Goal: Task Accomplishment & Management: Complete application form

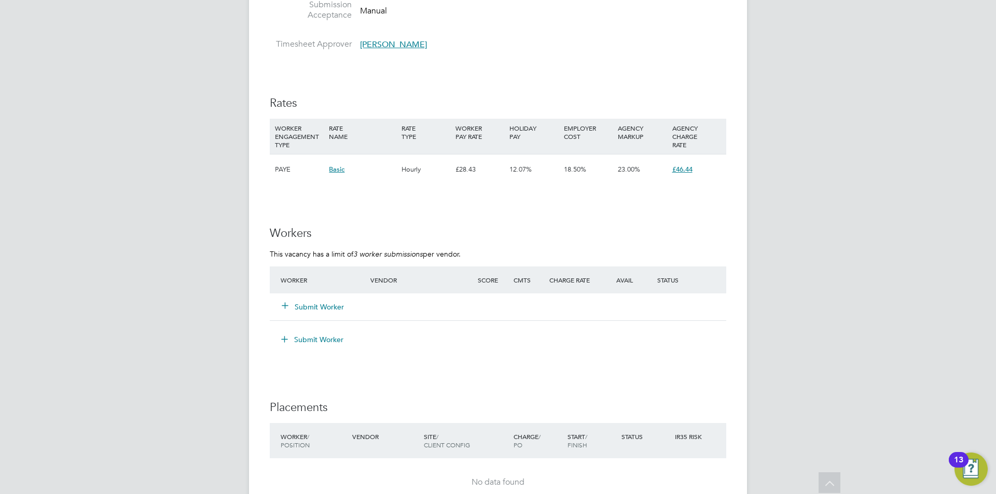
scroll to position [1608, 0]
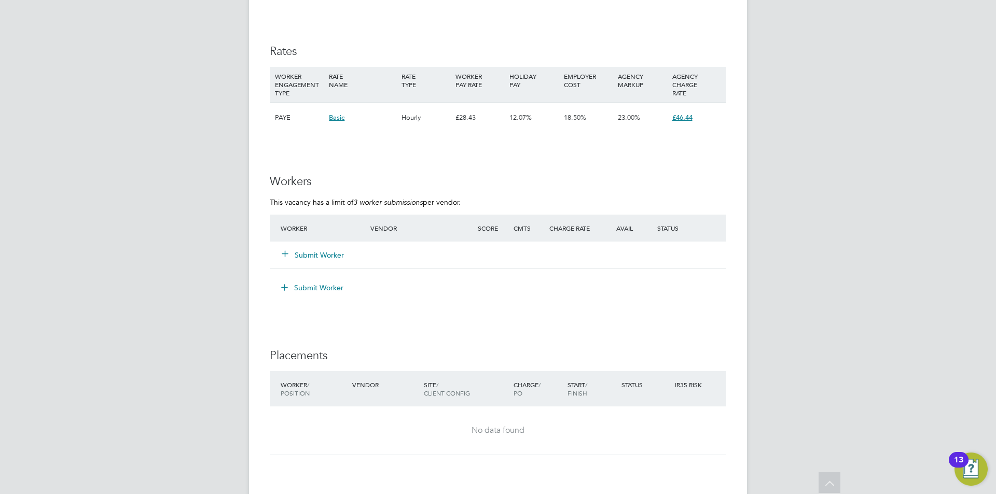
click at [324, 255] on button "Submit Worker" at bounding box center [313, 255] width 62 height 10
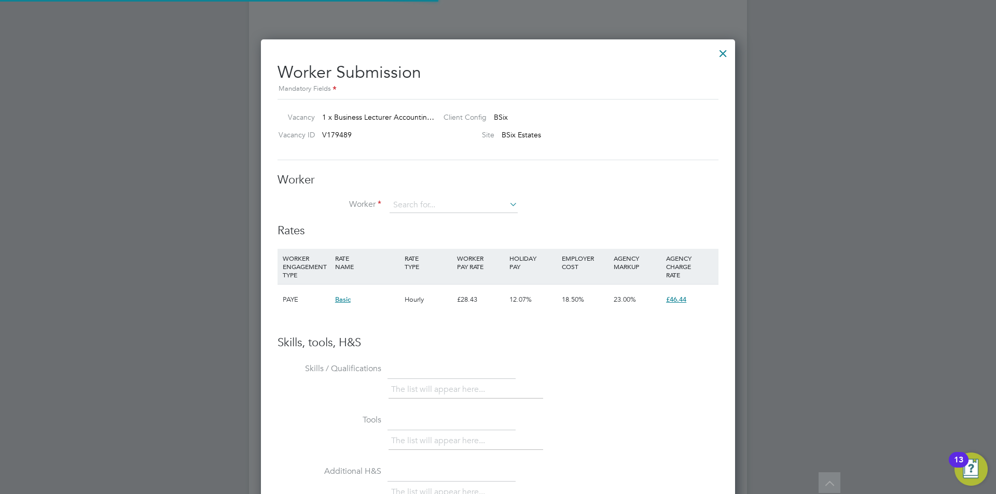
scroll to position [31, 71]
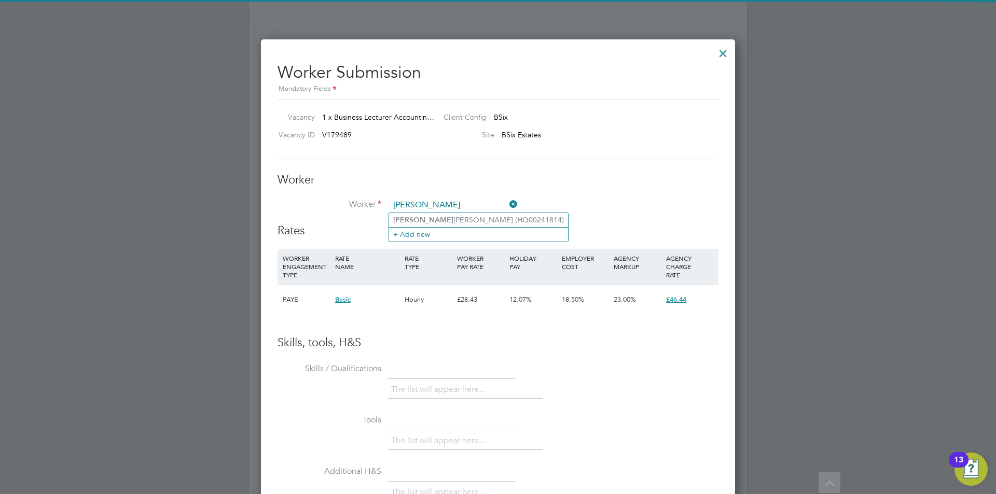
click at [424, 220] on li "[PERSON_NAME] (HQ00241814)" at bounding box center [478, 220] width 179 height 14
type input "[PERSON_NAME] (HQ00241814)"
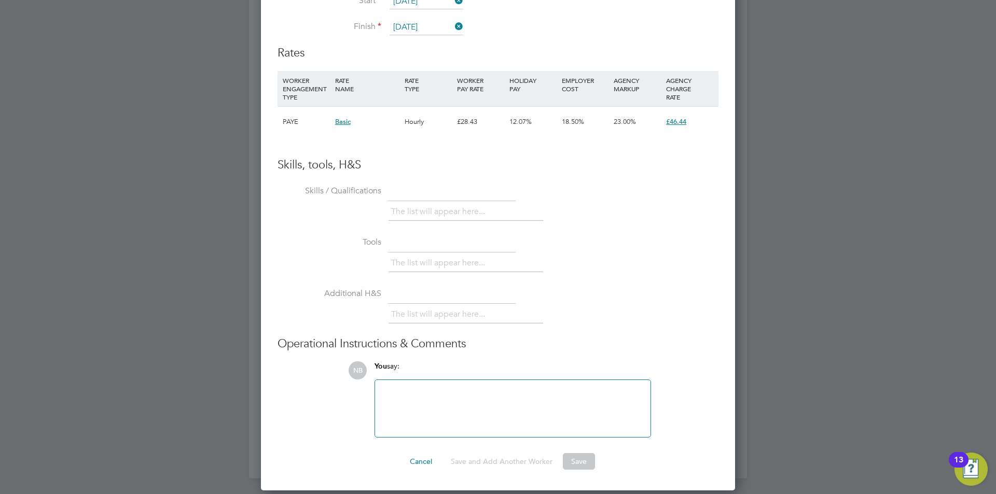
scroll to position [1863, 0]
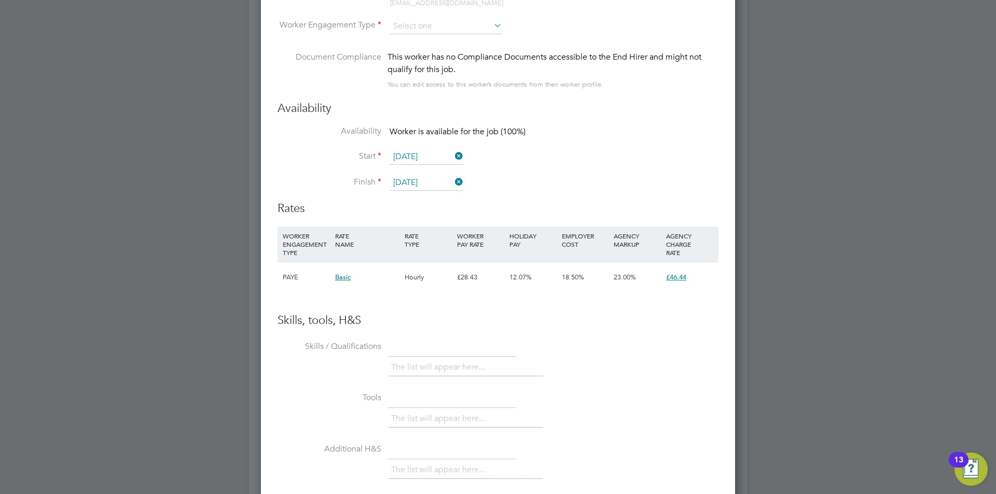
click at [347, 279] on span "Basic" at bounding box center [343, 277] width 16 height 9
click at [373, 209] on h3 "Rates" at bounding box center [498, 208] width 441 height 15
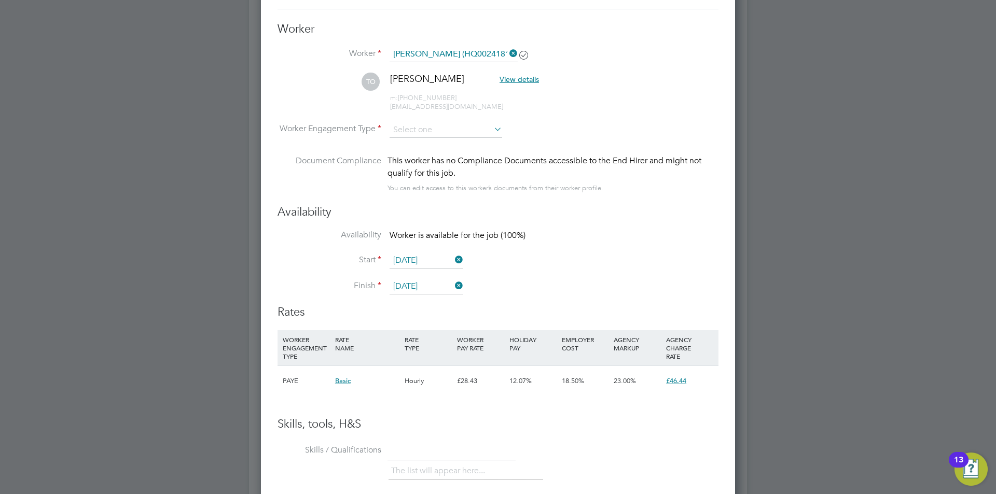
scroll to position [1655, 0]
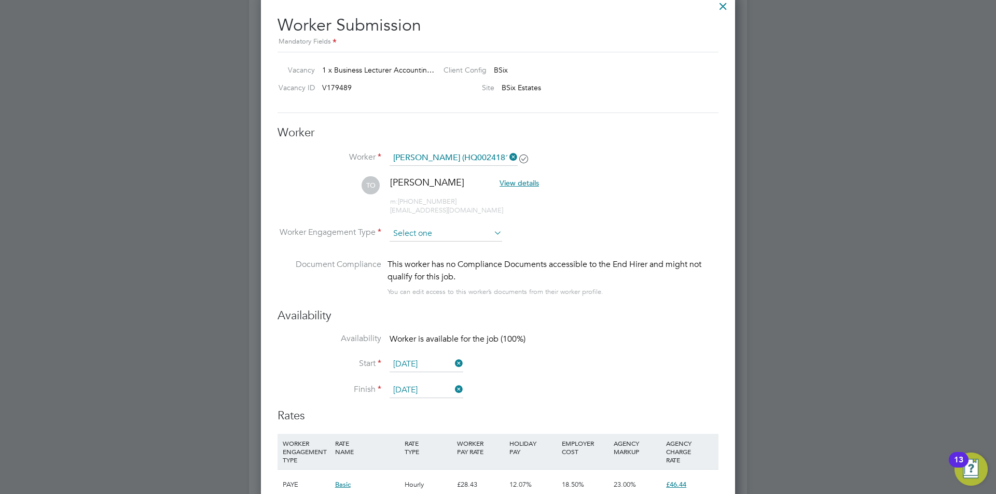
click at [497, 239] on input at bounding box center [446, 234] width 113 height 16
click at [447, 247] on li "Contract" at bounding box center [446, 247] width 114 height 13
type input "Contract"
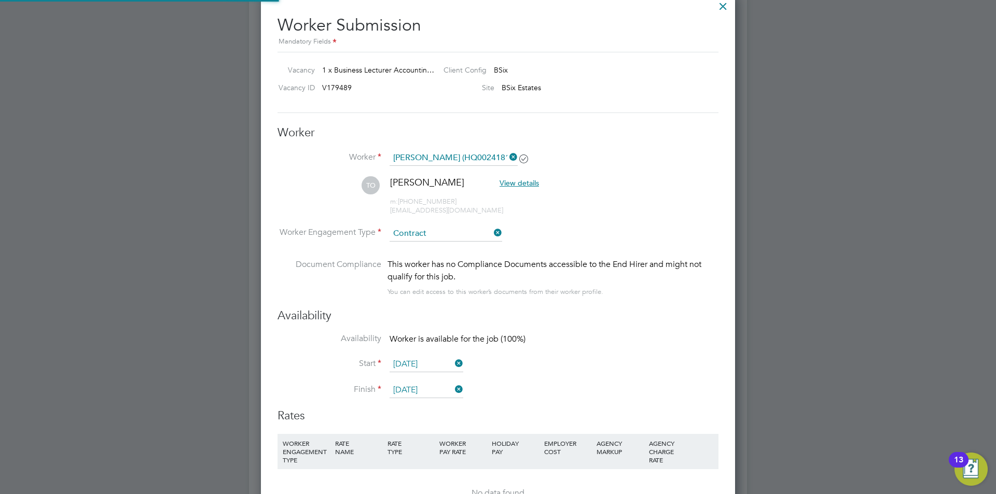
scroll to position [907, 475]
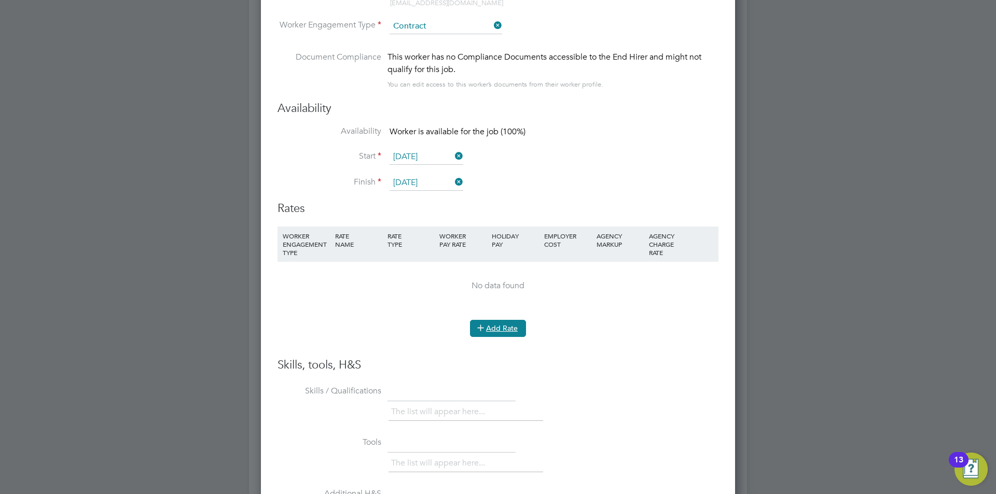
click at [482, 331] on icon at bounding box center [481, 328] width 8 height 8
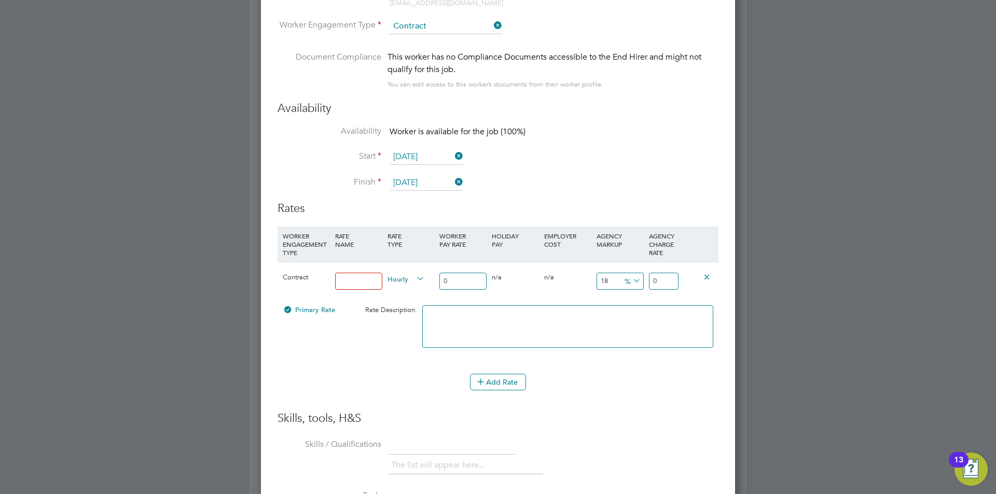
click at [343, 284] on input at bounding box center [358, 281] width 47 height 17
type input "basic"
click at [461, 278] on input "0" at bounding box center [462, 281] width 47 height 17
drag, startPoint x: 414, startPoint y: 273, endPoint x: 397, endPoint y: 268, distance: 17.9
click at [398, 268] on div "Contract basic Hourly 0 0 n/a 0 n/a 18 0 % 0" at bounding box center [498, 281] width 441 height 38
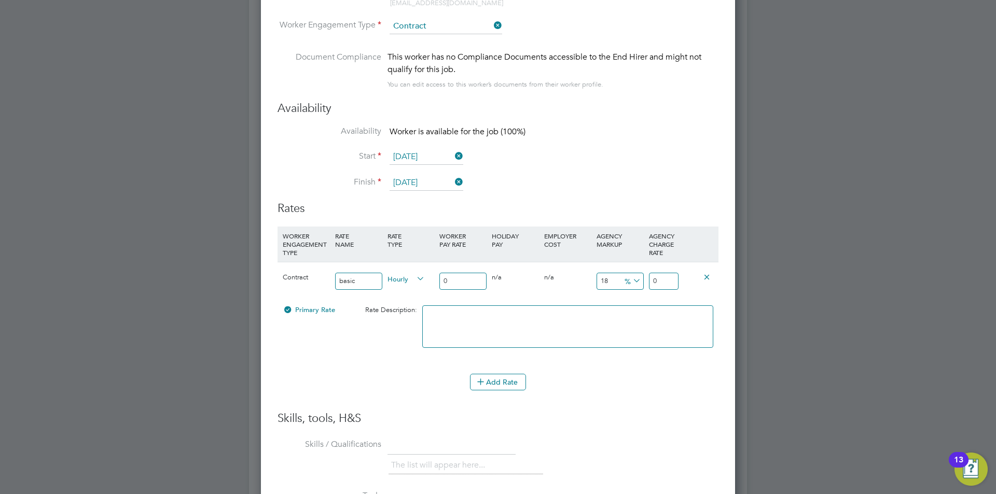
type input "4"
type input "4.72"
type input "40"
type input "47.2"
type input "40"
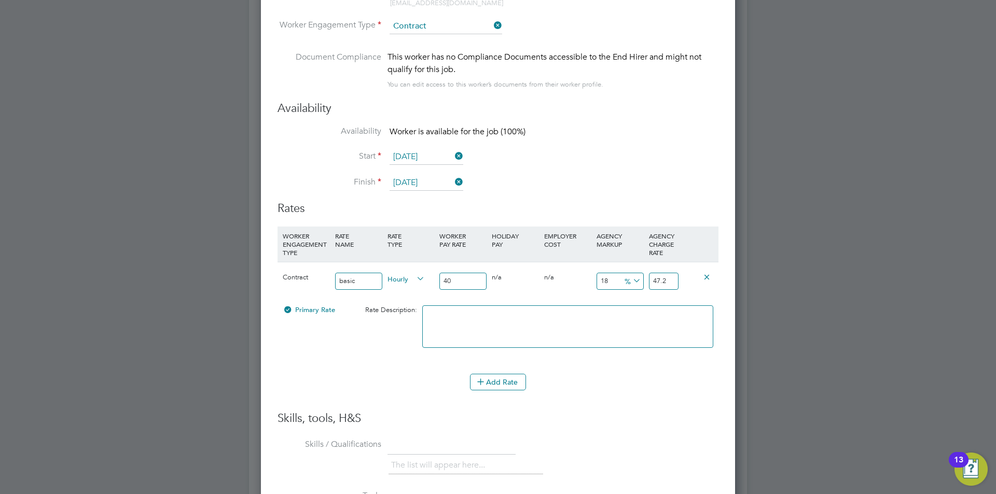
click at [625, 276] on span "%" at bounding box center [631, 280] width 21 height 11
click at [626, 308] on li "£" at bounding box center [632, 305] width 25 height 13
drag, startPoint x: 669, startPoint y: 281, endPoint x: 645, endPoint y: 282, distance: 23.9
click at [645, 282] on div "Contract basic Hourly 40 0 n/a 0 n/a 18 7.2 £ 47.2" at bounding box center [498, 281] width 441 height 38
drag, startPoint x: 612, startPoint y: 281, endPoint x: 592, endPoint y: 282, distance: 19.3
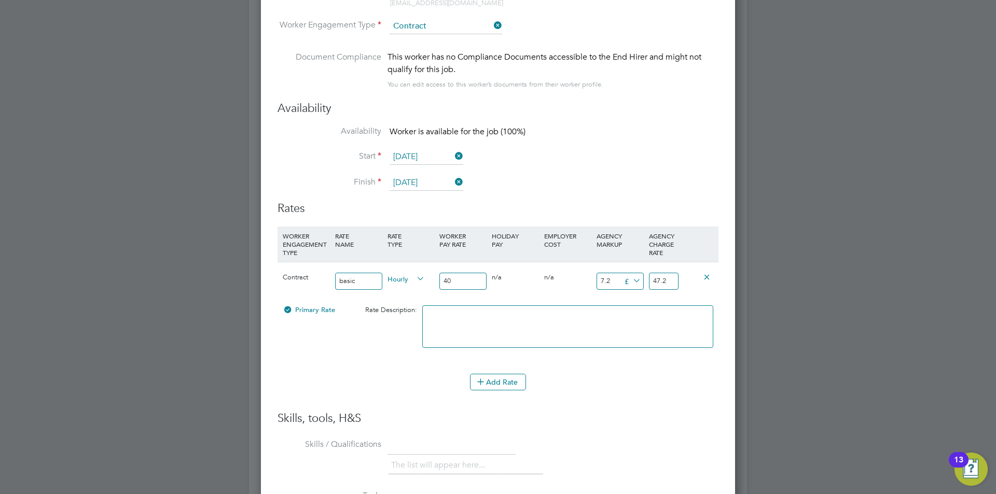
click at [592, 282] on div "Contract basic Hourly 40 0 n/a 0 n/a 18 7.2 £ 47.2" at bounding box center [498, 281] width 441 height 38
type input "1"
type input "41"
type input "11"
type input "51"
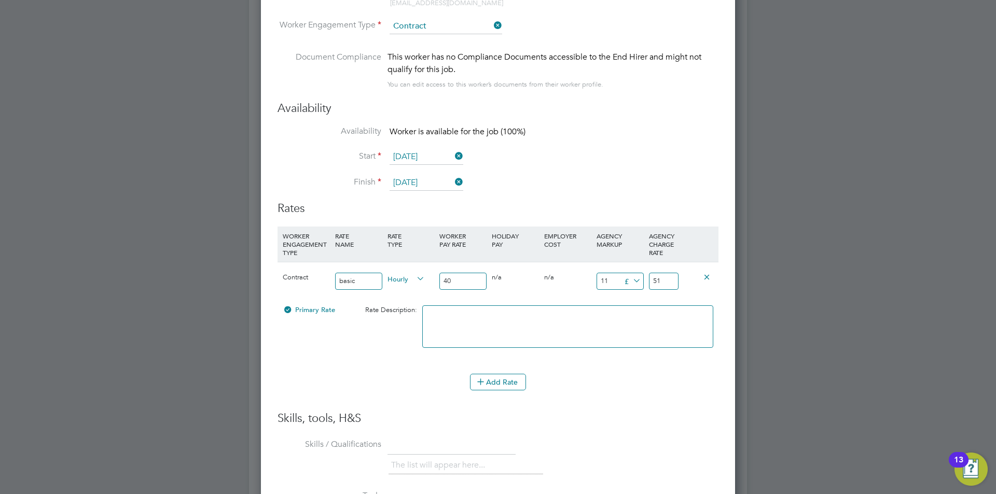
type input "11.5"
type input "51.5"
type input "11.5"
click at [495, 380] on button "Add Rate" at bounding box center [498, 382] width 56 height 17
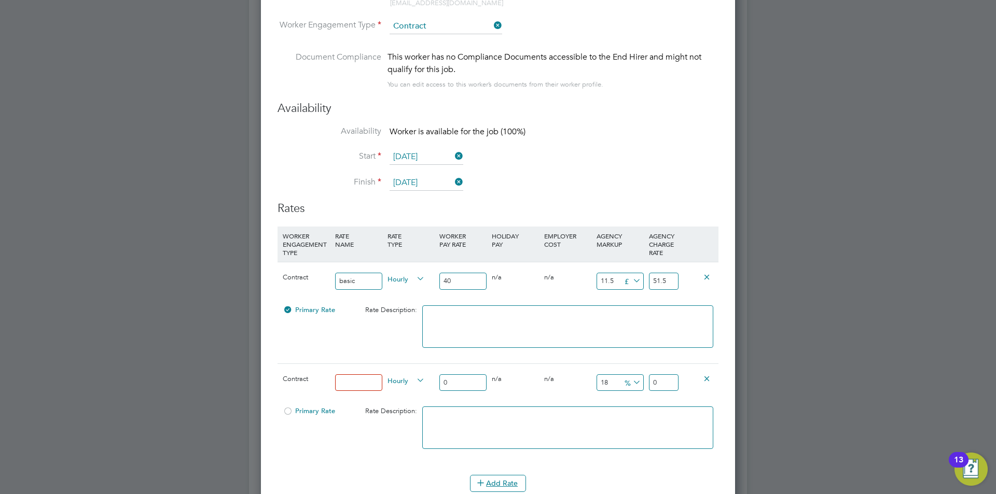
click at [704, 378] on icon at bounding box center [707, 379] width 8 height 8
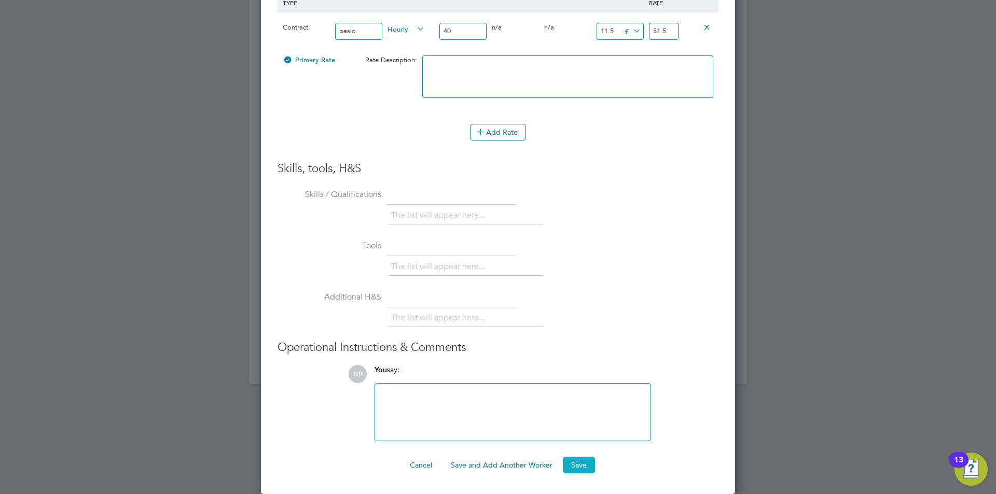
click at [585, 465] on button "Save" at bounding box center [579, 465] width 32 height 17
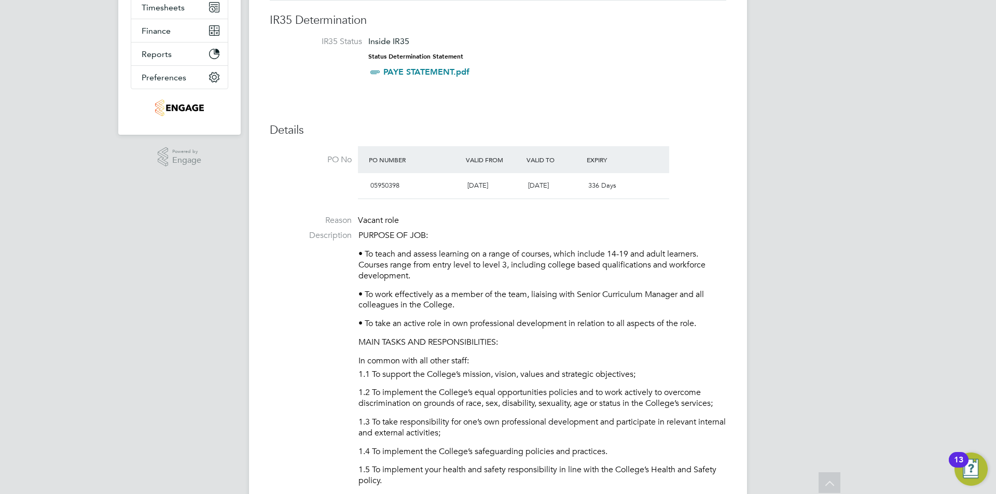
scroll to position [0, 0]
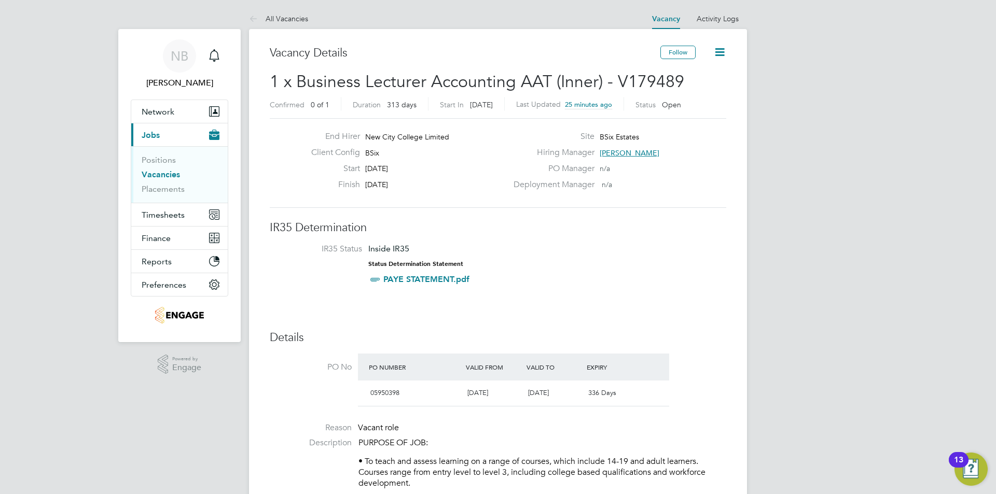
click at [619, 154] on span "[PERSON_NAME]" at bounding box center [630, 152] width 60 height 9
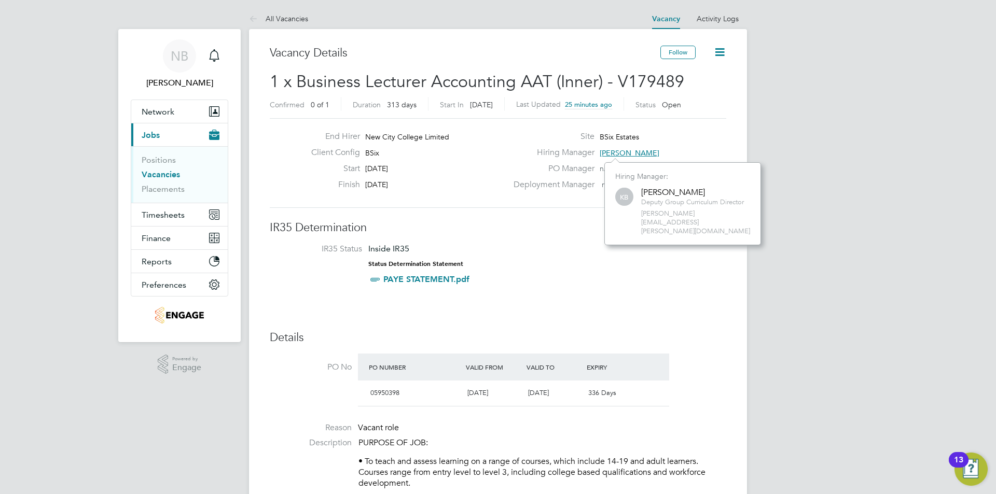
scroll to position [65, 156]
drag, startPoint x: 745, startPoint y: 202, endPoint x: 643, endPoint y: 205, distance: 102.2
click at [643, 205] on div "KB [PERSON_NAME] Deputy Group Curriculum Director [PERSON_NAME][EMAIL_ADDRESS][…" at bounding box center [682, 211] width 135 height 50
copy span "Deputy Group Curriculum Director"
drag, startPoint x: 731, startPoint y: 215, endPoint x: 636, endPoint y: 217, distance: 94.9
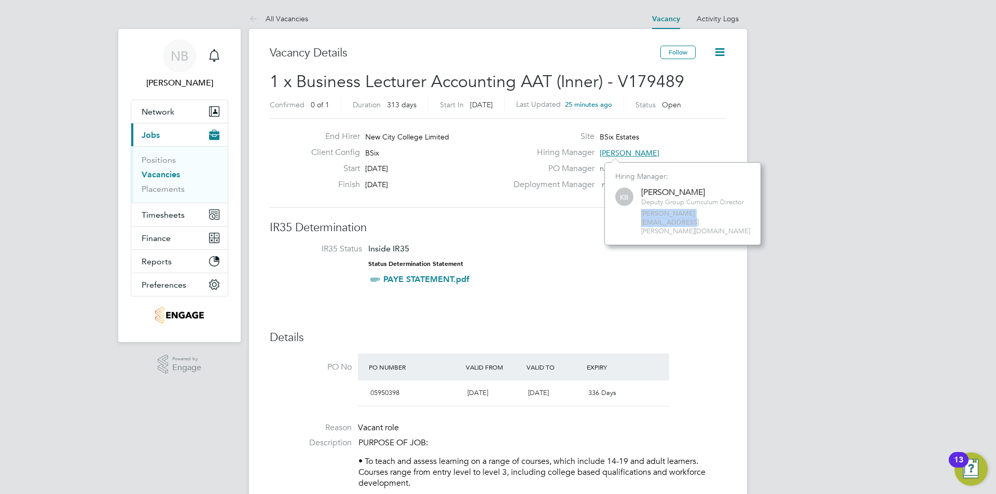
click at [636, 217] on div "KB [PERSON_NAME] Deputy Group Curriculum Director [PERSON_NAME][EMAIL_ADDRESS][…" at bounding box center [682, 211] width 135 height 50
copy span "[PERSON_NAME][EMAIL_ADDRESS][PERSON_NAME][DOMAIN_NAME]"
drag, startPoint x: 728, startPoint y: 200, endPoint x: 638, endPoint y: 200, distance: 90.3
click at [638, 200] on div "KB [PERSON_NAME] Deputy Group Curriculum Director [PERSON_NAME][EMAIL_ADDRESS][…" at bounding box center [682, 211] width 135 height 50
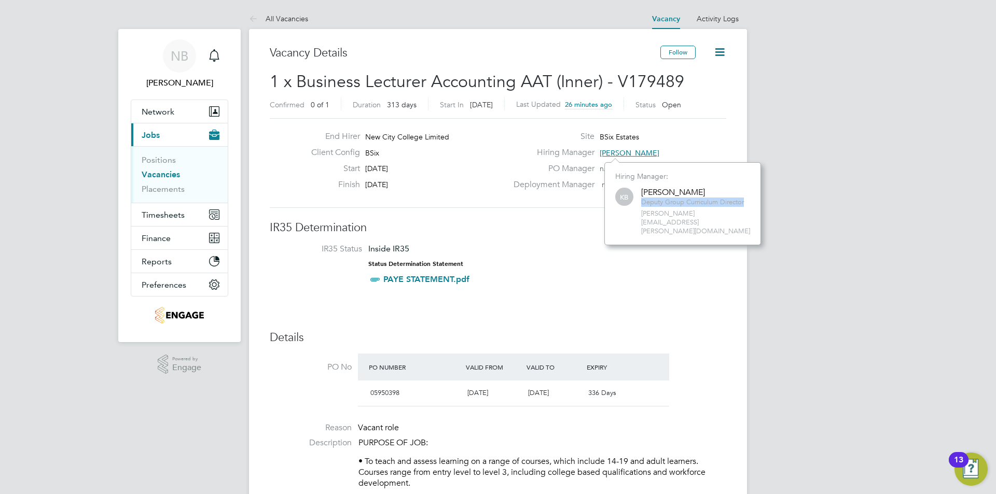
drag, startPoint x: 745, startPoint y: 203, endPoint x: 642, endPoint y: 202, distance: 102.7
click at [642, 202] on span "Deputy Group Curriculum Director" at bounding box center [692, 202] width 103 height 9
copy span "Deputy Group Curriculum Director"
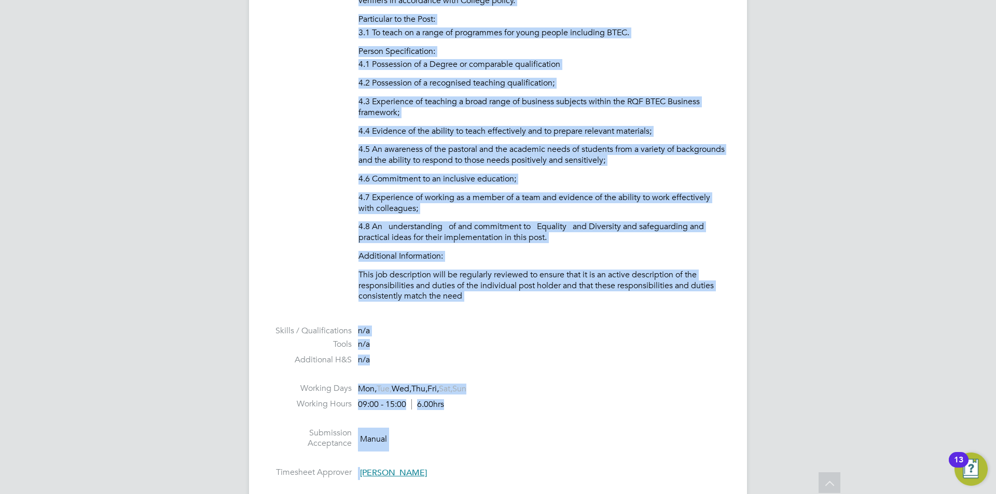
scroll to position [1146, 0]
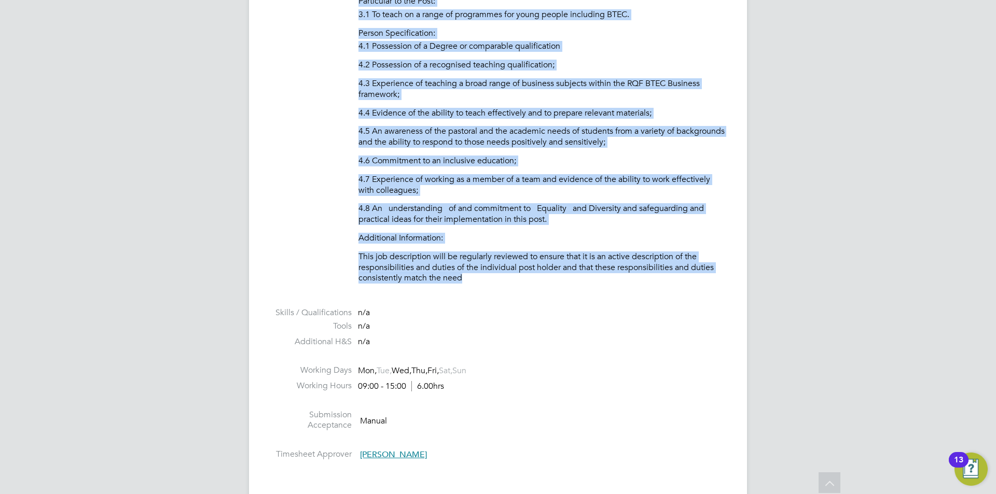
drag, startPoint x: 358, startPoint y: 154, endPoint x: 643, endPoint y: 277, distance: 310.4
copy div "• Lo ipsum dol sitame consecte ad e seddo ei tempori, utlab etdolor 26-26 mag a…"
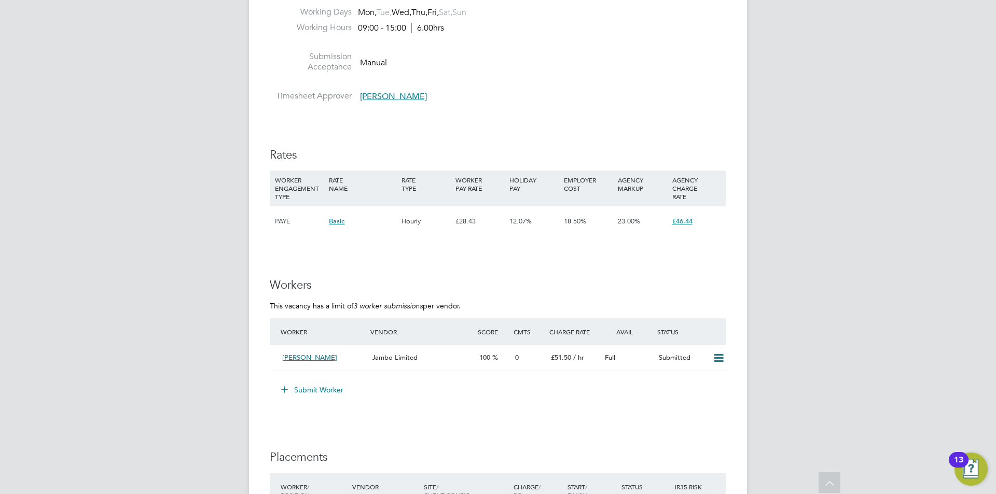
scroll to position [1608, 0]
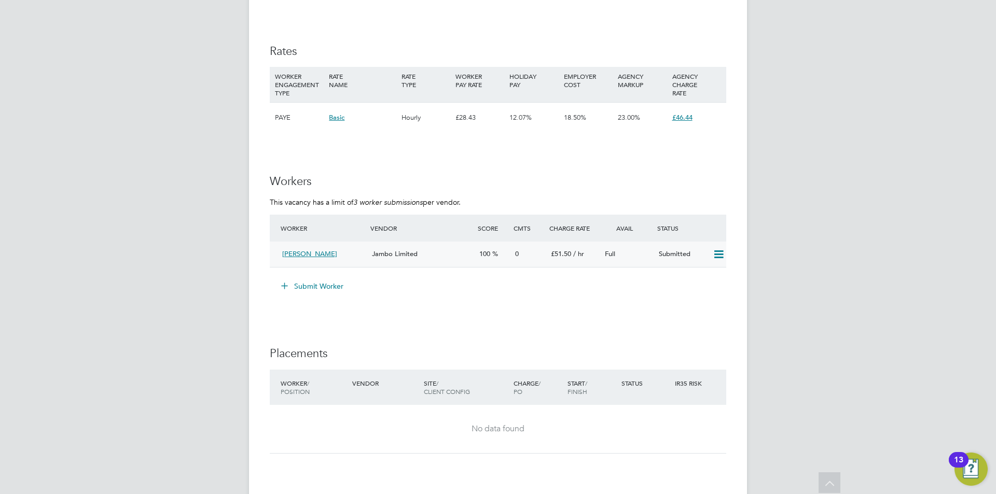
click at [402, 254] on span "Jambo Limited" at bounding box center [395, 254] width 46 height 9
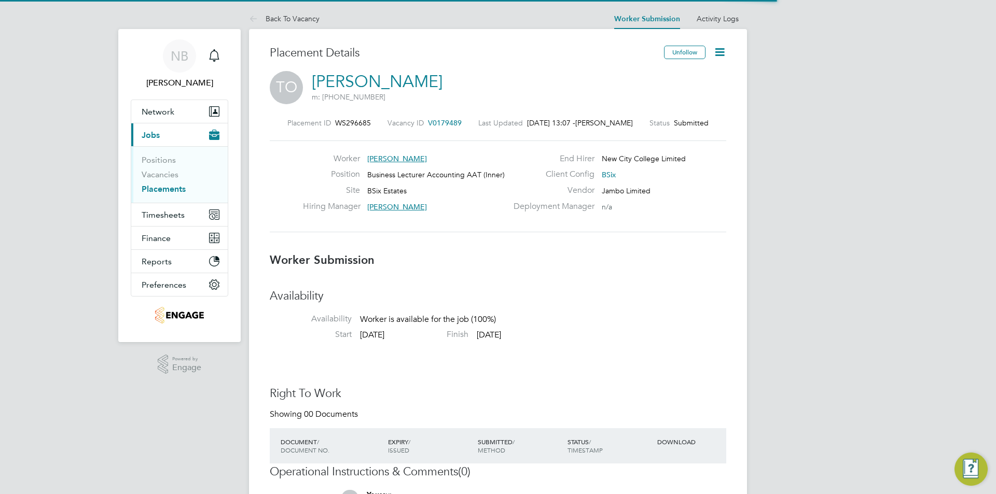
scroll to position [5, 5]
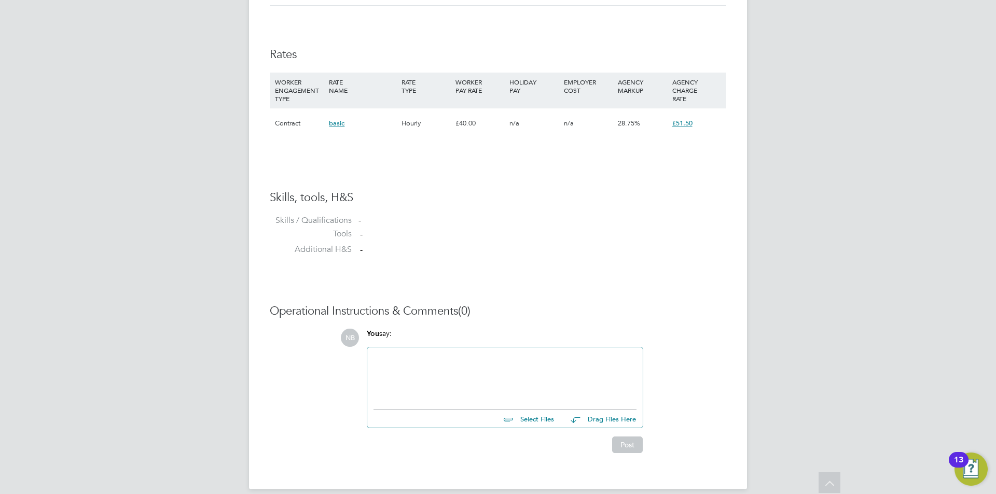
click at [533, 420] on input "file" at bounding box center [559, 417] width 156 height 15
type input "C:\fakepath\[PERSON_NAME].docx"
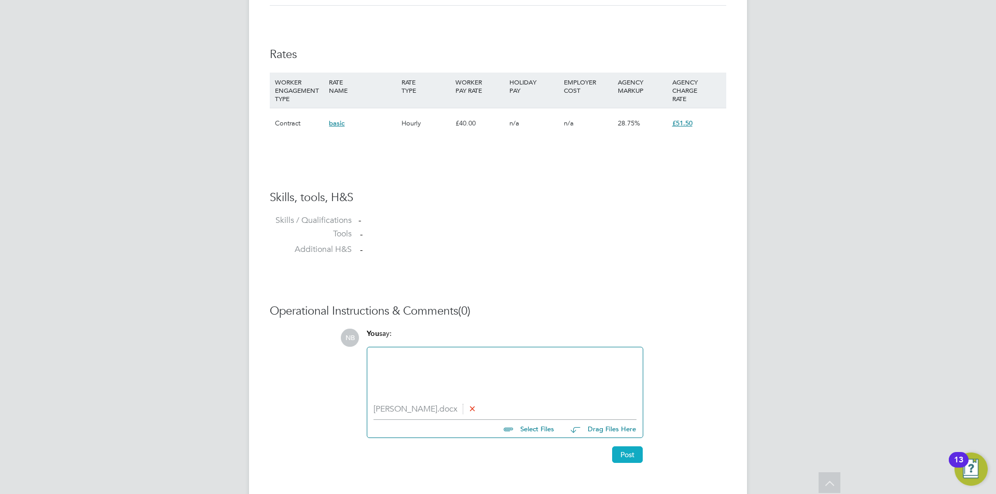
click at [631, 454] on button "Post" at bounding box center [627, 455] width 31 height 17
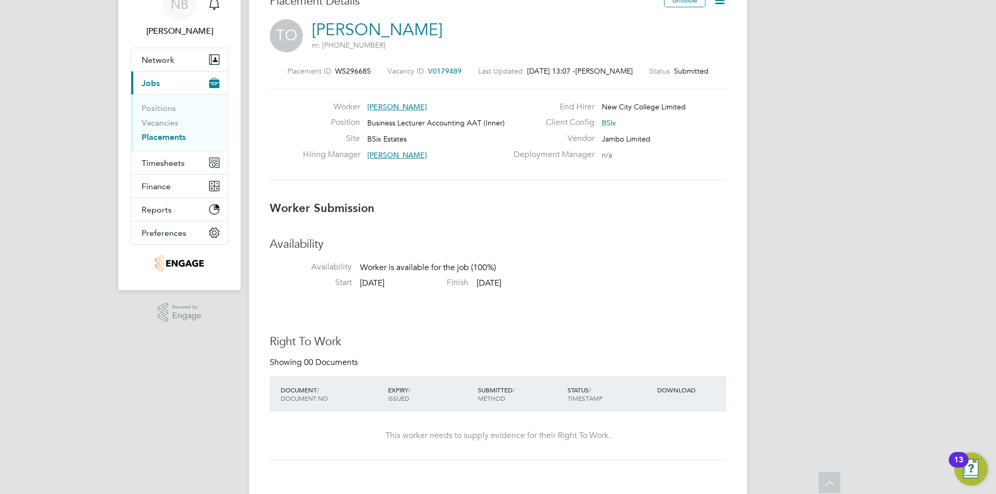
scroll to position [0, 0]
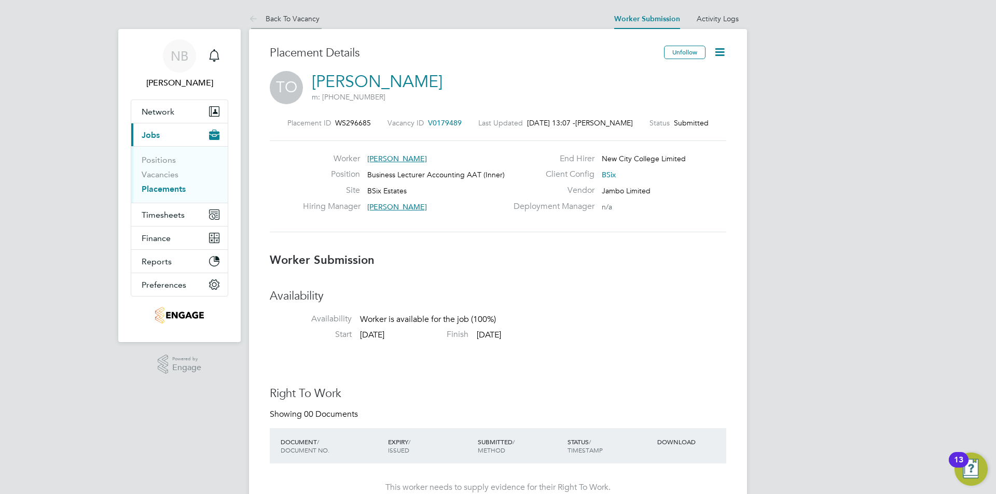
click at [299, 19] on link "Back To Vacancy" at bounding box center [284, 18] width 71 height 9
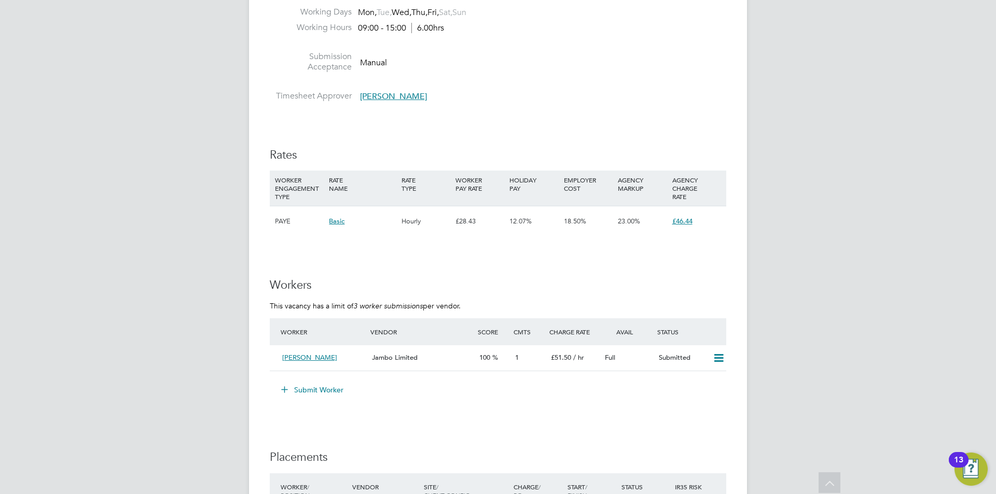
scroll to position [1660, 0]
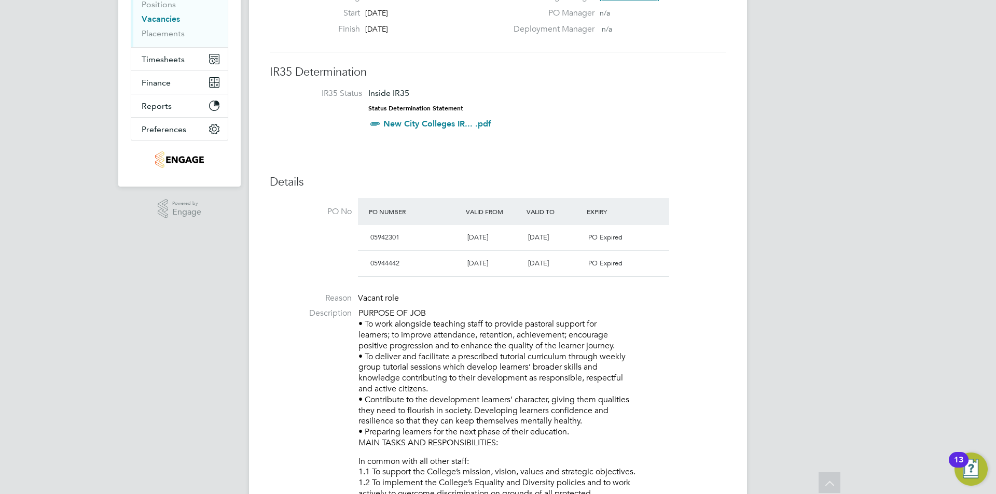
scroll to position [104, 0]
